Goal: Navigation & Orientation: Find specific page/section

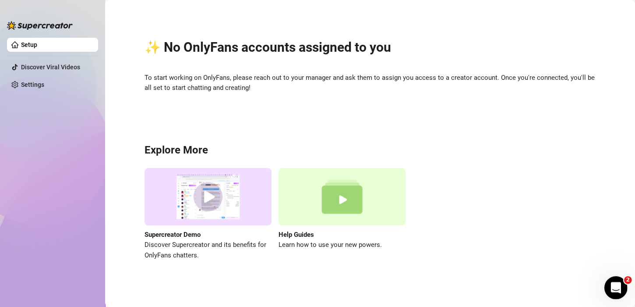
click at [619, 286] on icon "Open Intercom Messenger" at bounding box center [614, 286] width 14 height 14
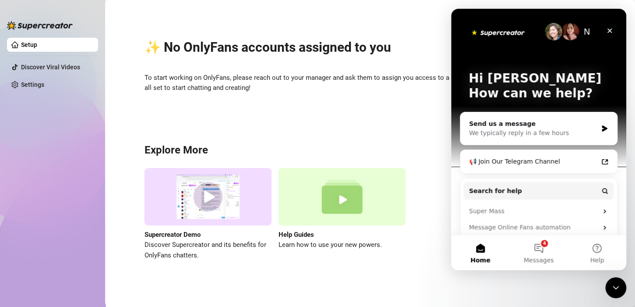
click at [610, 32] on icon "Close" at bounding box center [609, 30] width 7 height 7
